Goal: Task Accomplishment & Management: Complete application form

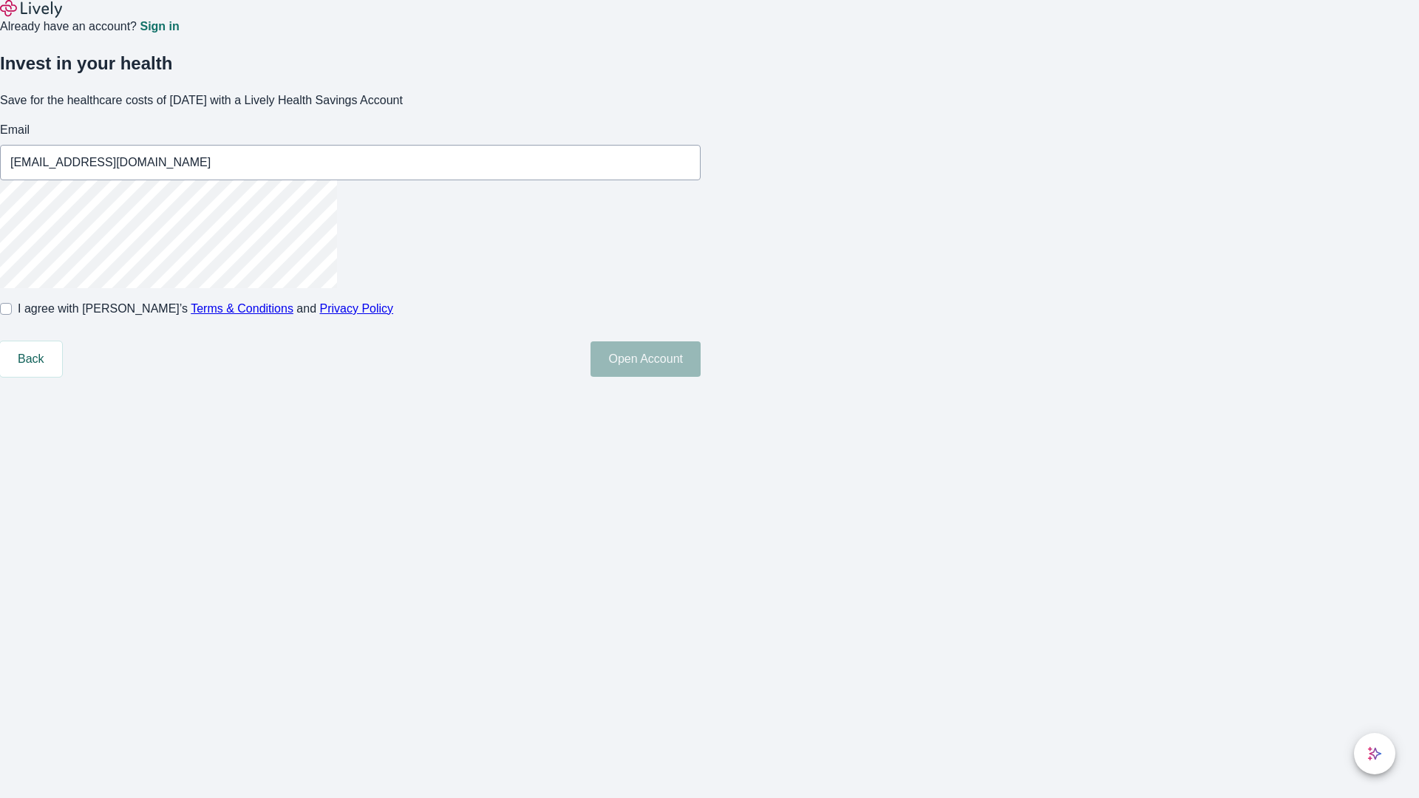
click at [12, 315] on input "I agree with Lively’s Terms & Conditions and Privacy Policy" at bounding box center [6, 309] width 12 height 12
checkbox input "true"
click at [701, 377] on button "Open Account" at bounding box center [646, 359] width 110 height 35
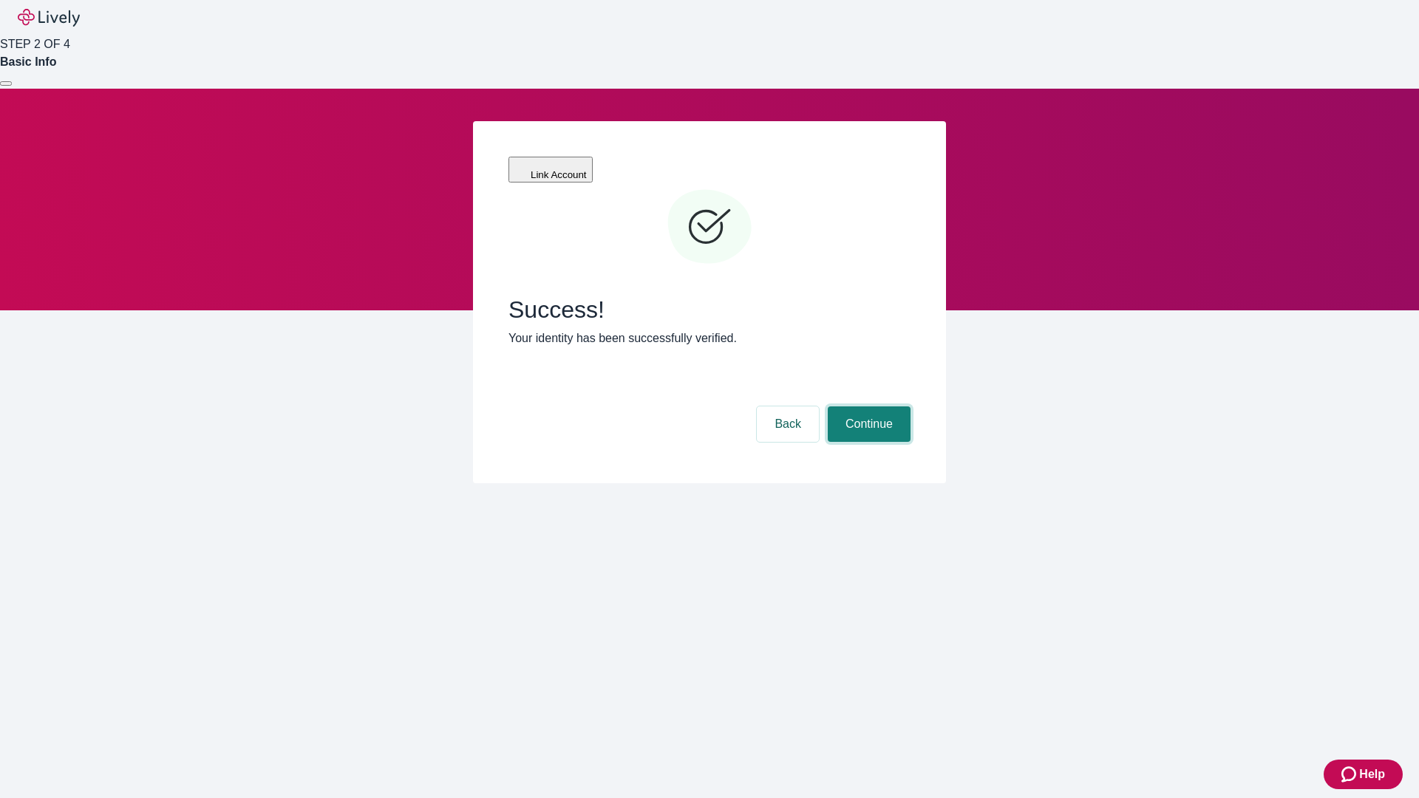
click at [867, 407] on button "Continue" at bounding box center [869, 424] width 83 height 35
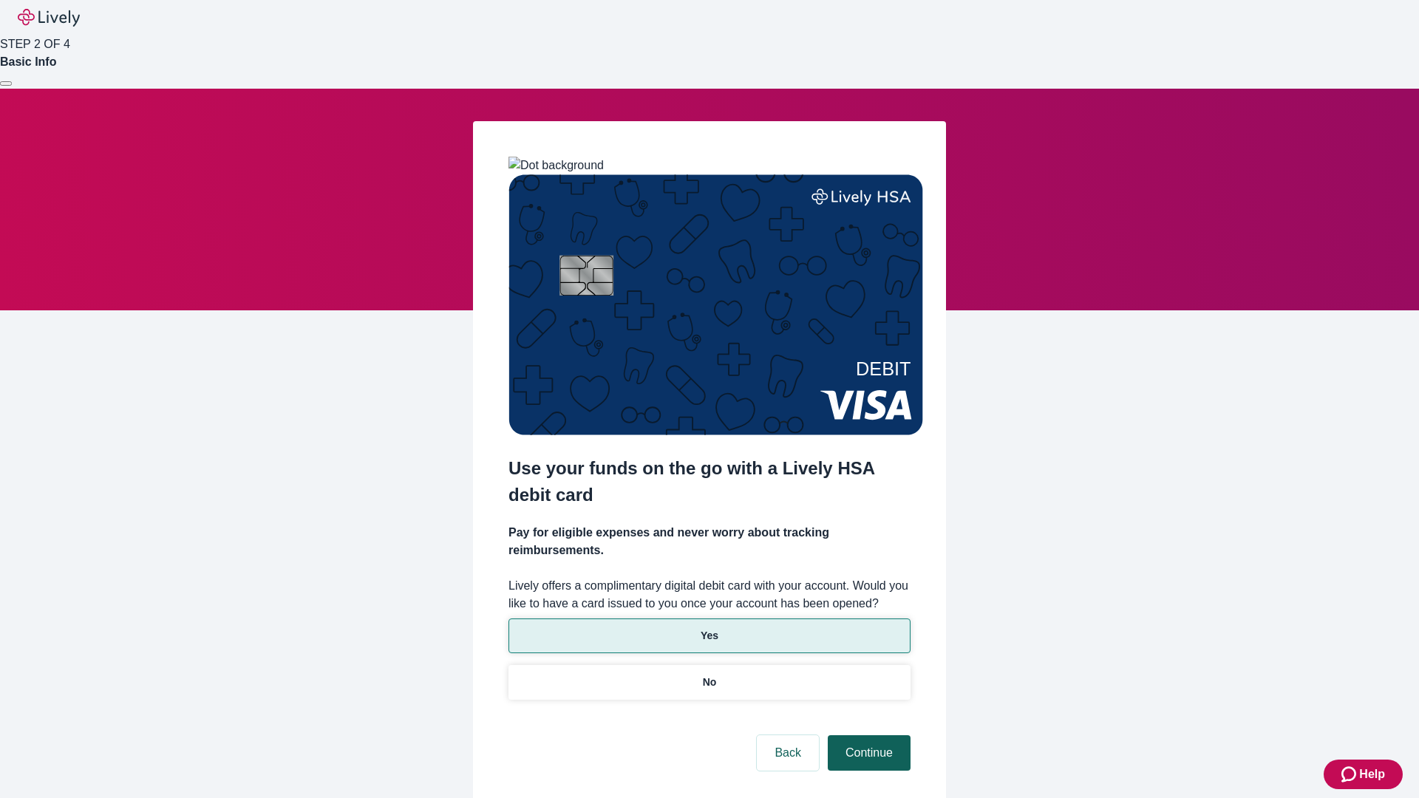
click at [709, 675] on p "No" at bounding box center [710, 683] width 14 height 16
click at [867, 736] on button "Continue" at bounding box center [869, 753] width 83 height 35
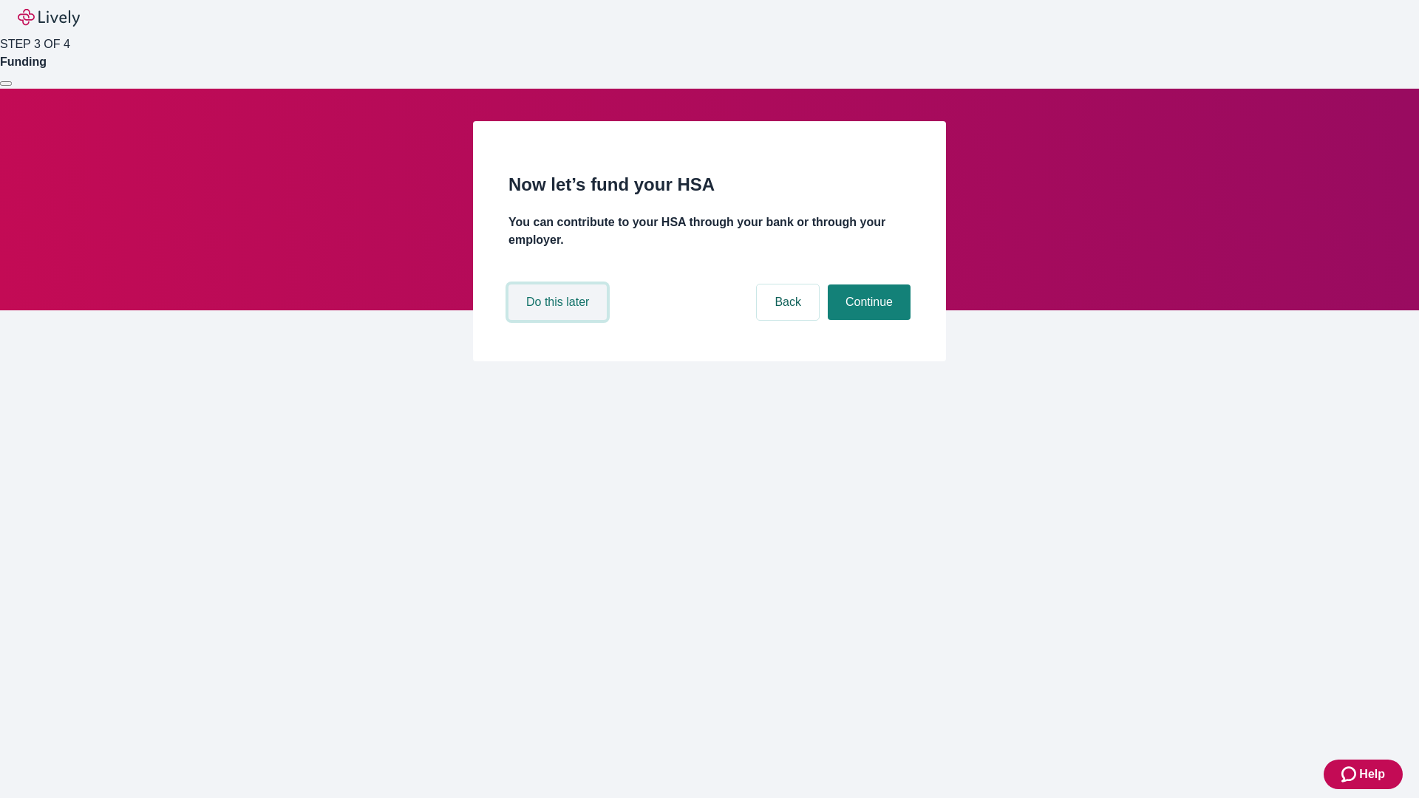
click at [560, 320] on button "Do this later" at bounding box center [558, 302] width 98 height 35
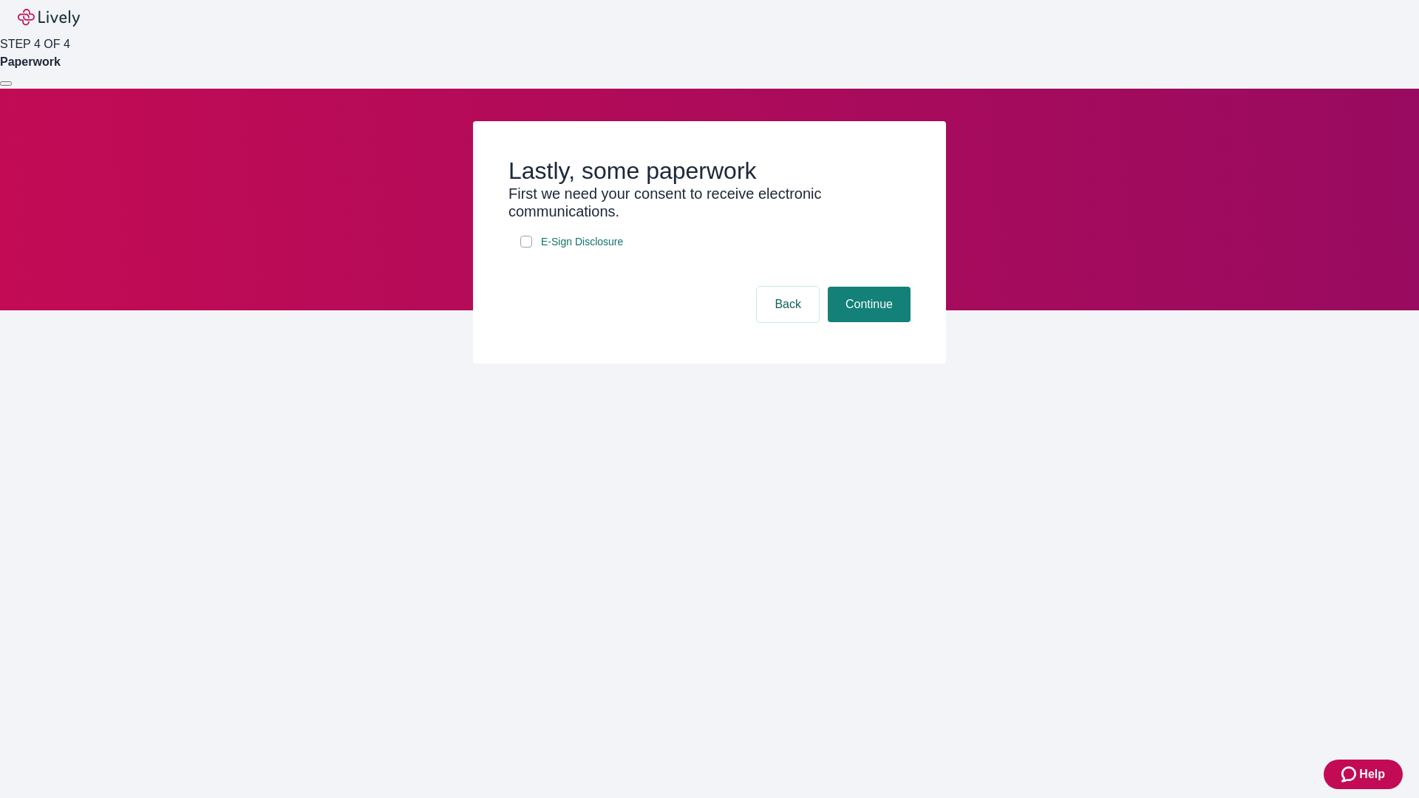
click at [526, 248] on input "E-Sign Disclosure" at bounding box center [526, 242] width 12 height 12
checkbox input "true"
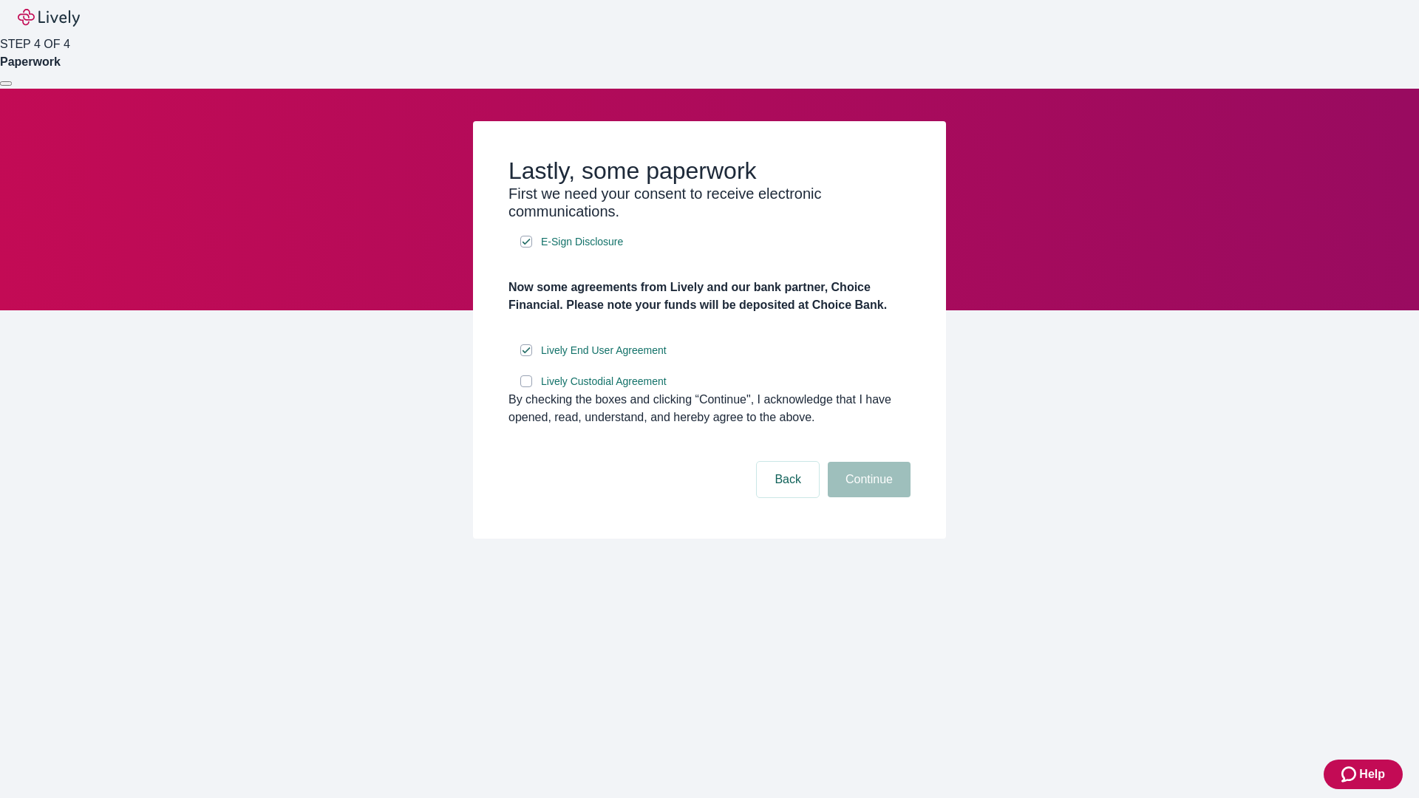
click at [526, 387] on input "Lively Custodial Agreement" at bounding box center [526, 382] width 12 height 12
checkbox input "true"
click at [867, 497] on button "Continue" at bounding box center [869, 479] width 83 height 35
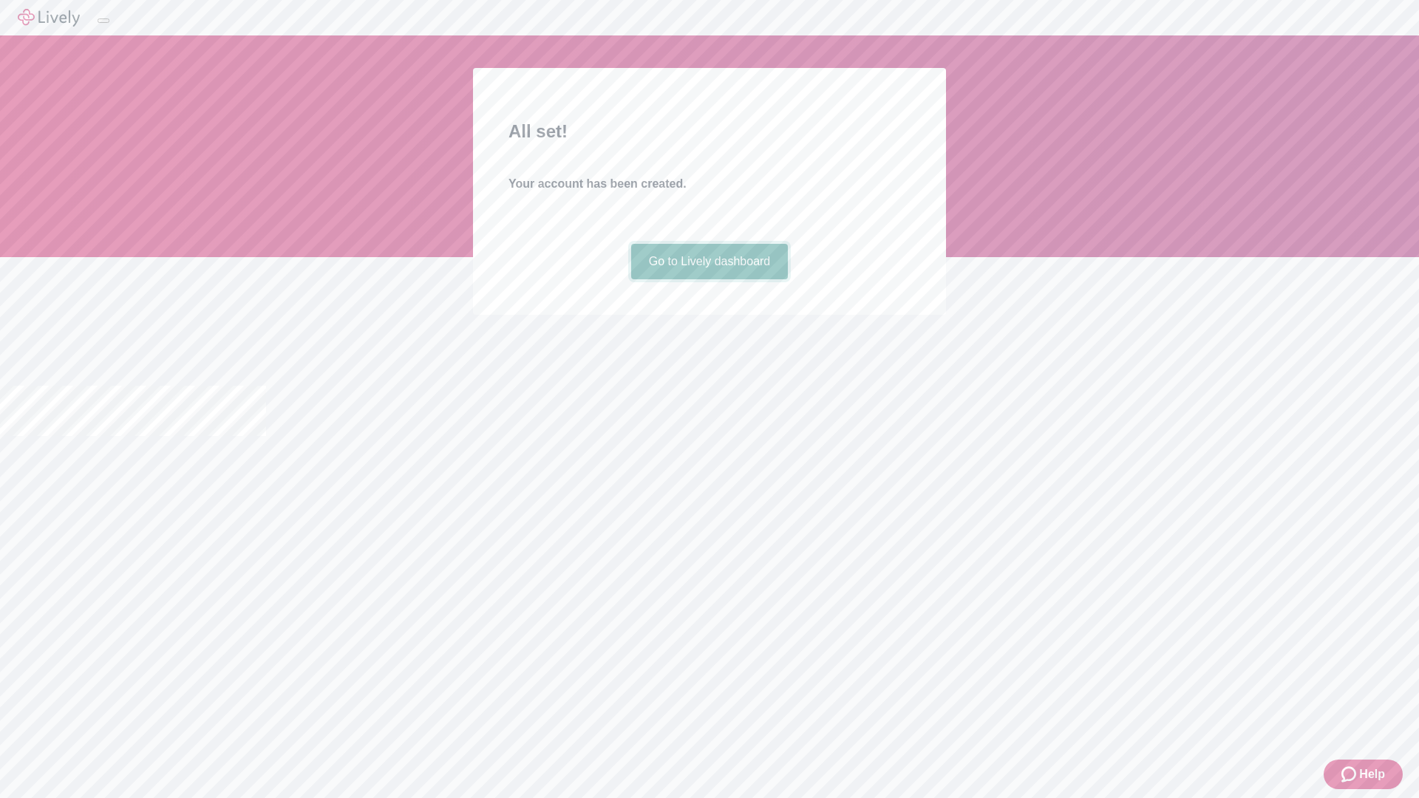
click at [709, 279] on link "Go to Lively dashboard" at bounding box center [709, 261] width 157 height 35
